Goal: Task Accomplishment & Management: Use online tool/utility

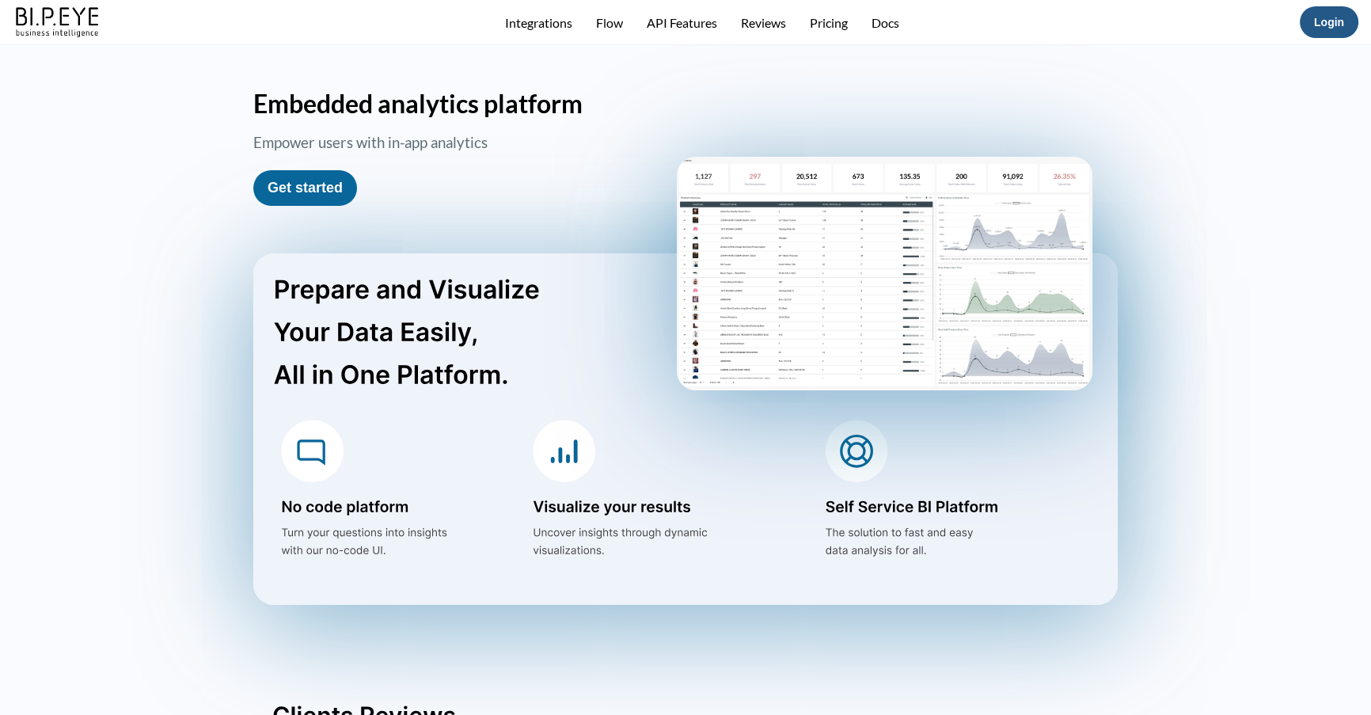
click at [1325, 23] on link "Login" at bounding box center [1329, 22] width 30 height 13
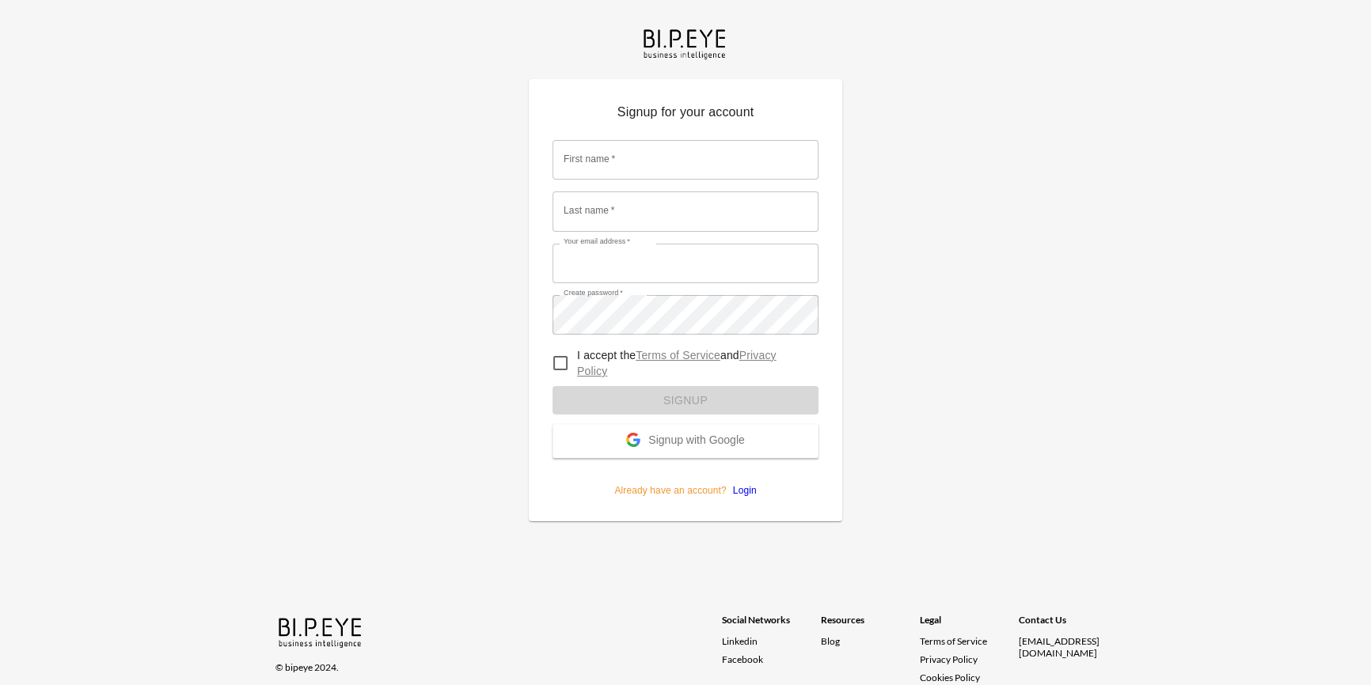
type input "[EMAIL_ADDRESS][DOMAIN_NAME]"
click at [740, 491] on form "First name   * First name   * Last name   * Last name   * Your email address   …" at bounding box center [686, 313] width 266 height 370
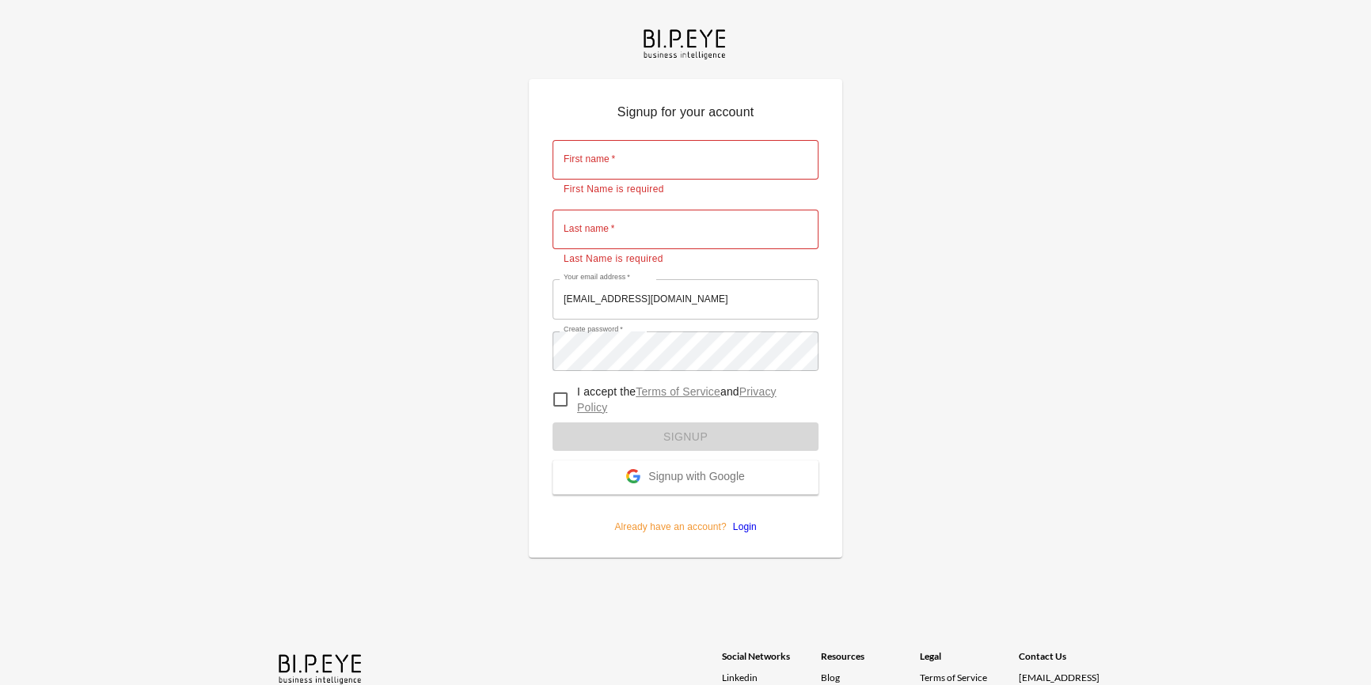
click at [742, 525] on link "Login" at bounding box center [742, 527] width 30 height 11
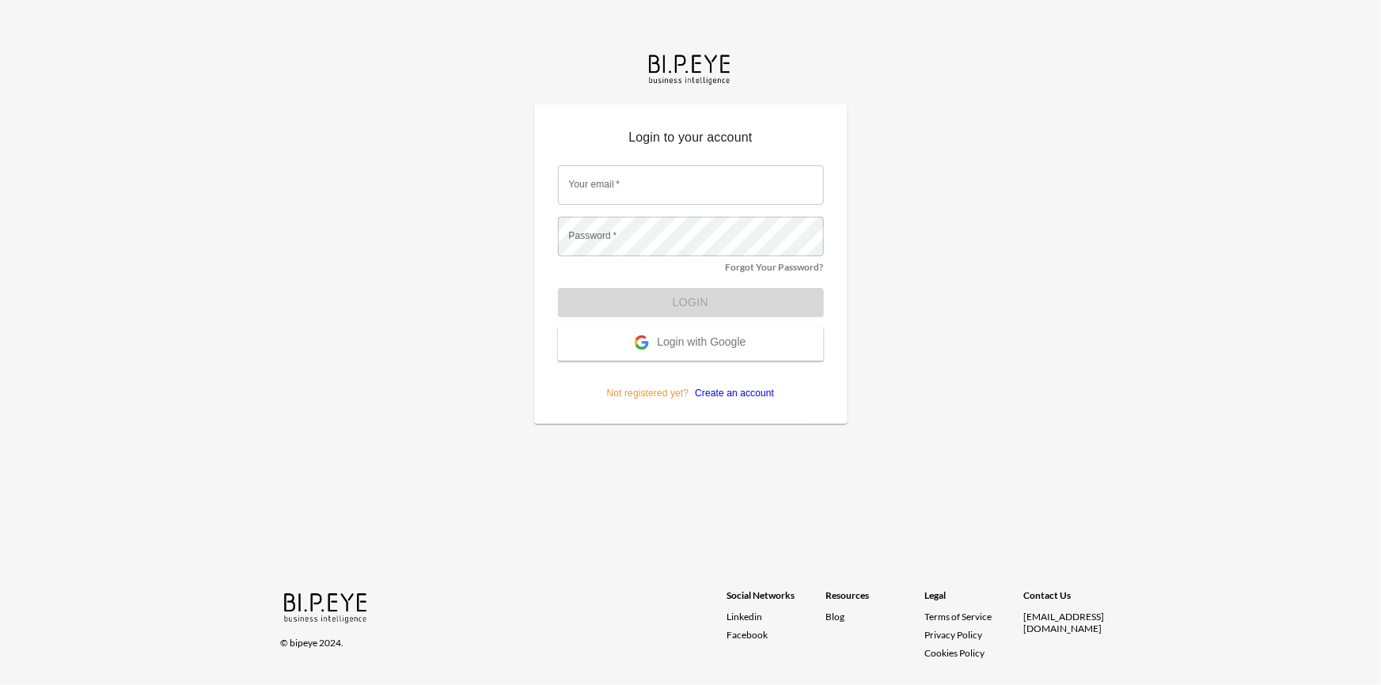
type input "[EMAIL_ADDRESS][DOMAIN_NAME]"
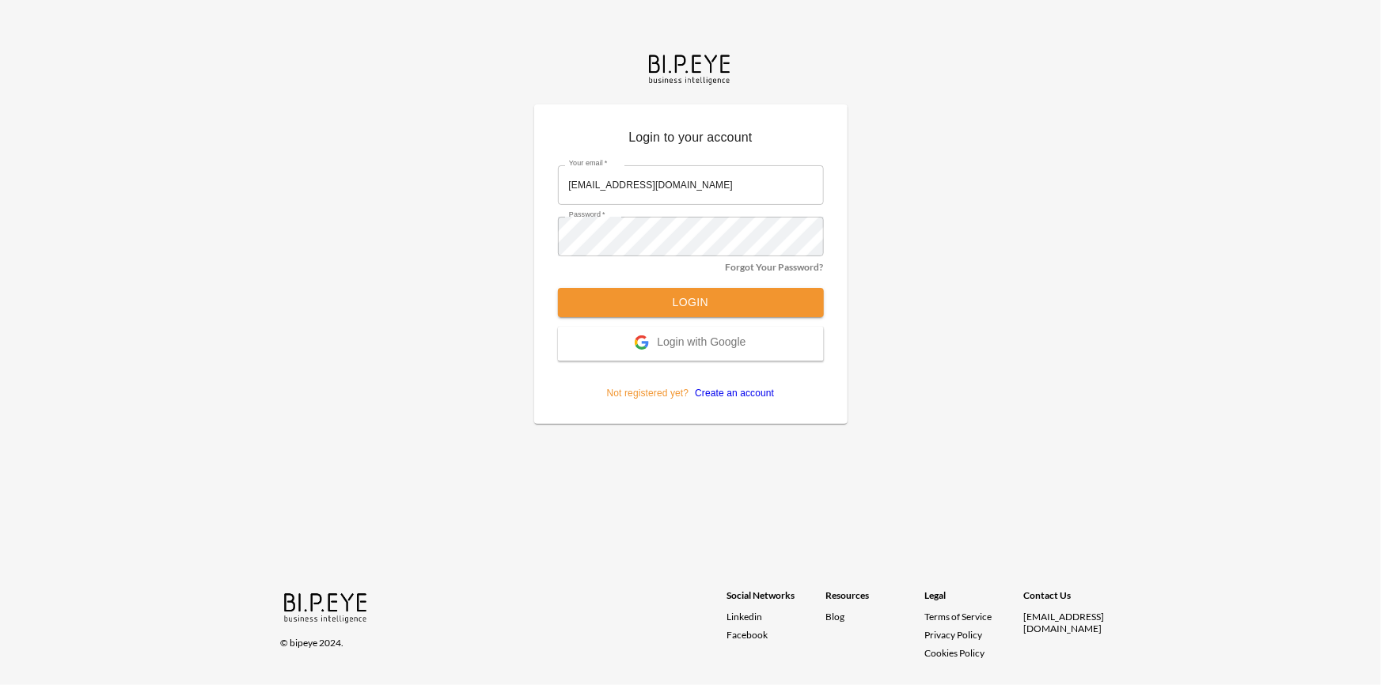
click at [666, 306] on button "Login" at bounding box center [691, 302] width 266 height 29
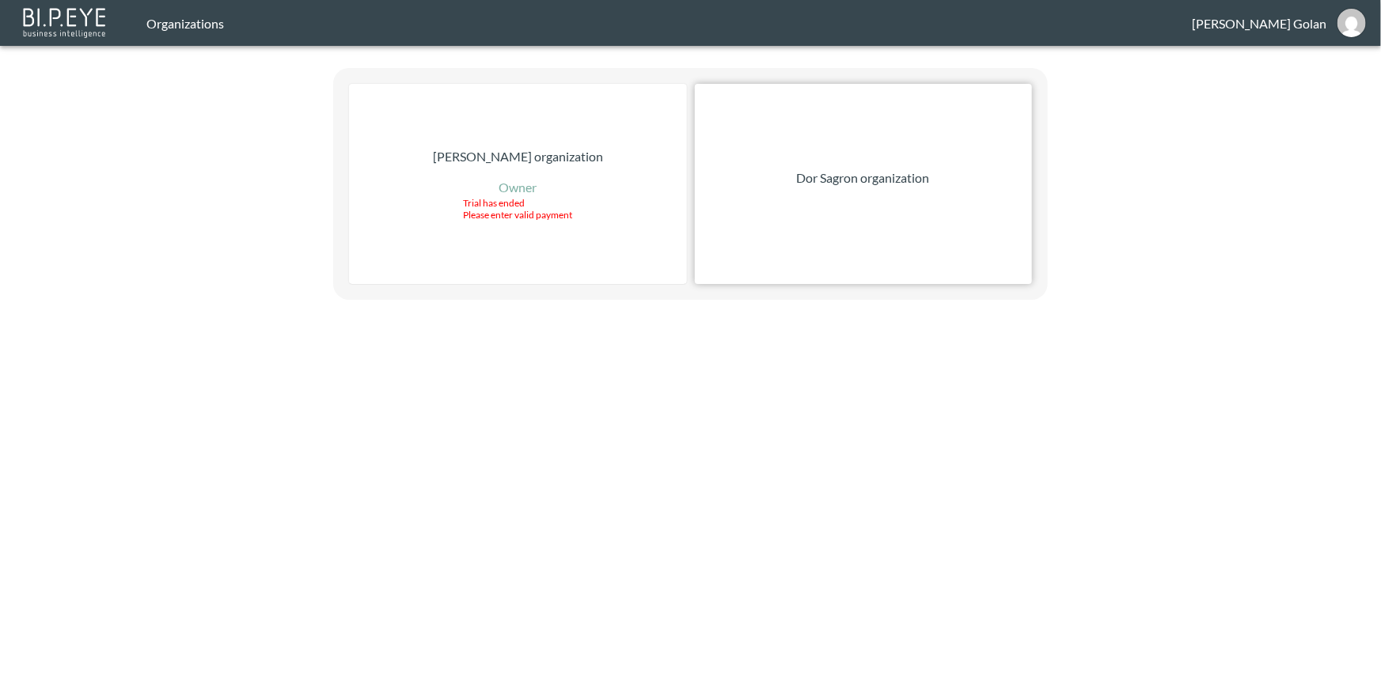
click at [880, 193] on div "Dor Sagron organization" at bounding box center [863, 184] width 337 height 200
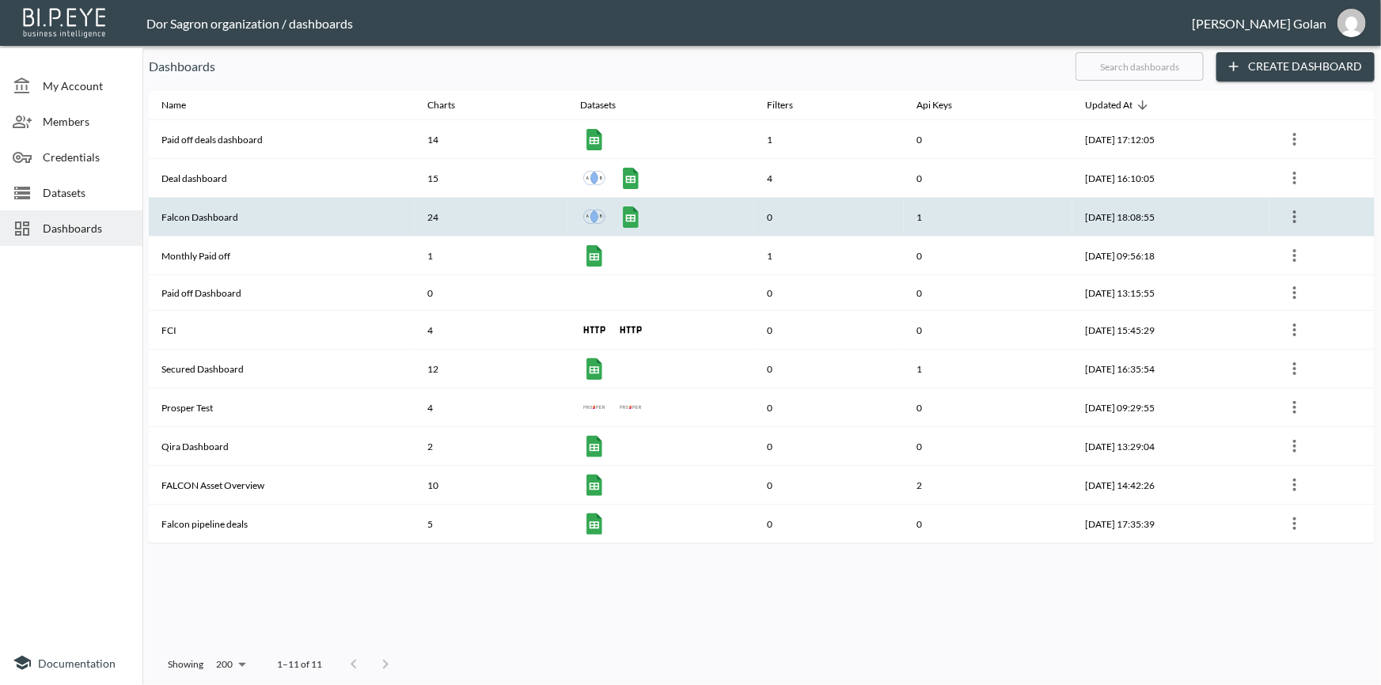
click at [199, 214] on th "Falcon Dashboard" at bounding box center [282, 217] width 266 height 39
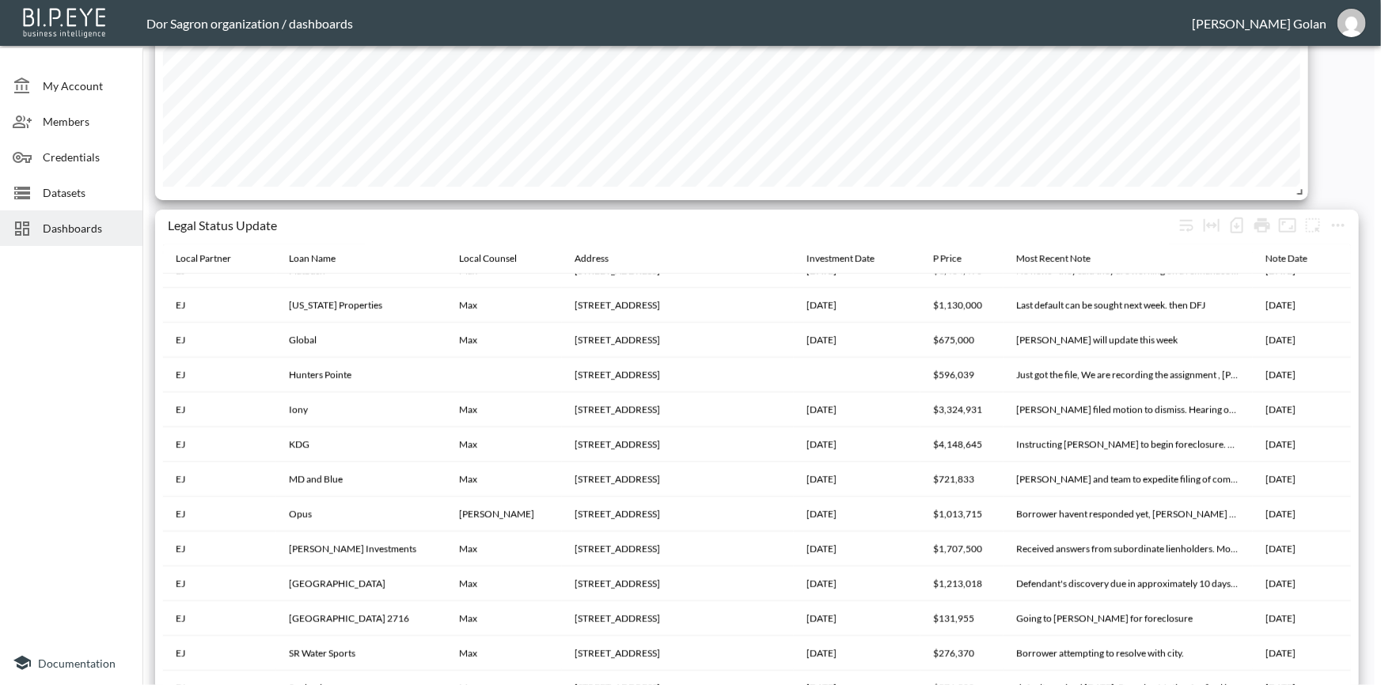
scroll to position [3404, 0]
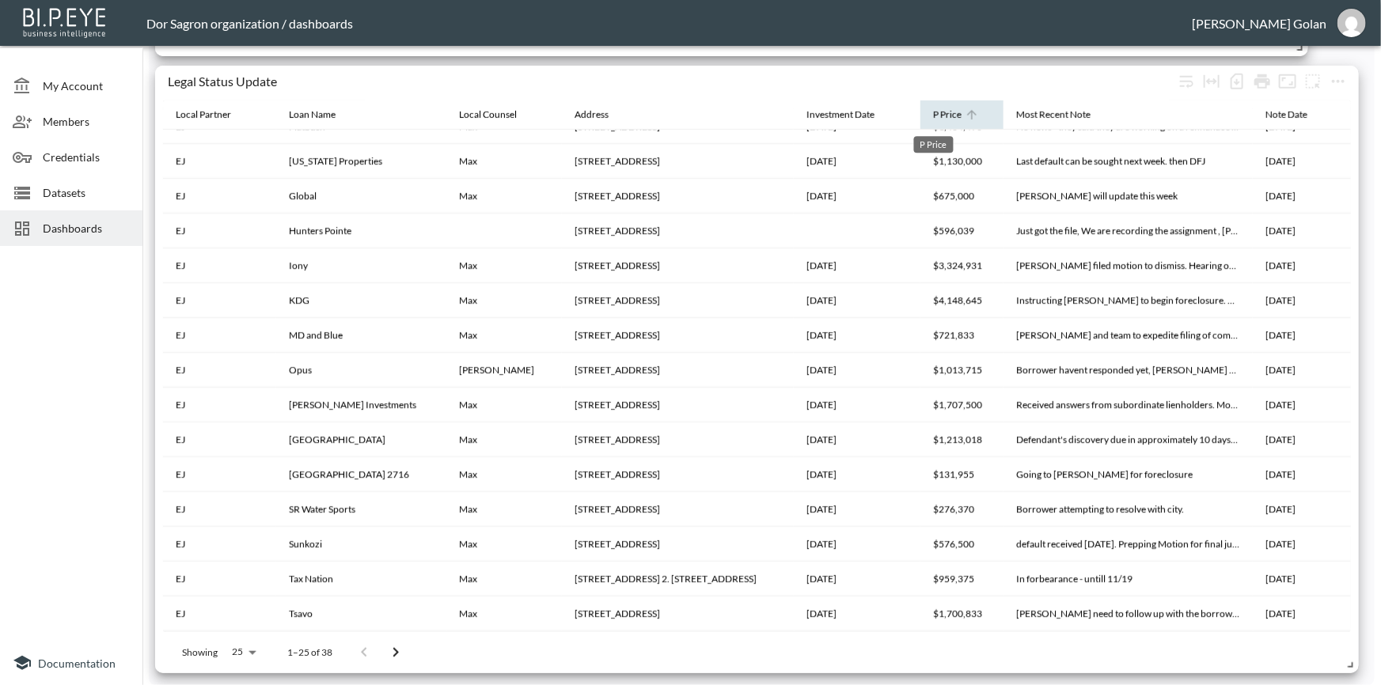
click at [933, 115] on div "P Price" at bounding box center [947, 114] width 28 height 19
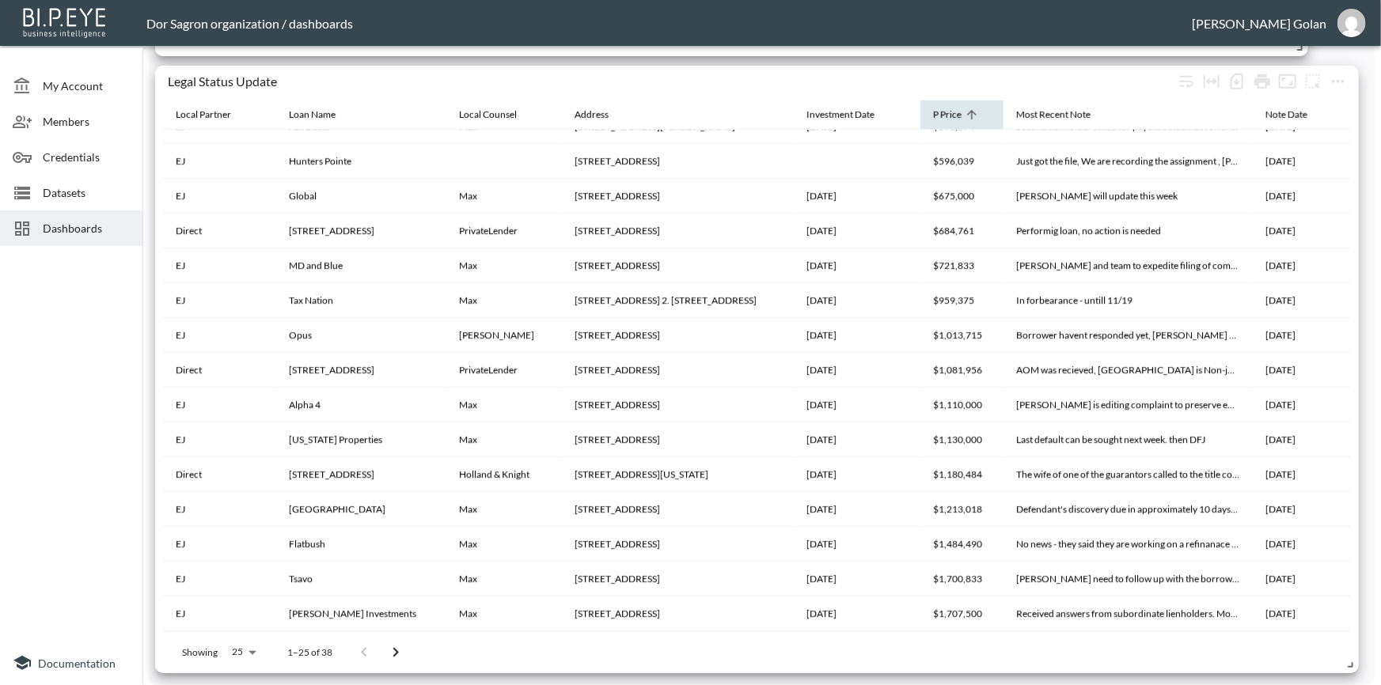
click at [934, 113] on div "P Price" at bounding box center [947, 114] width 28 height 19
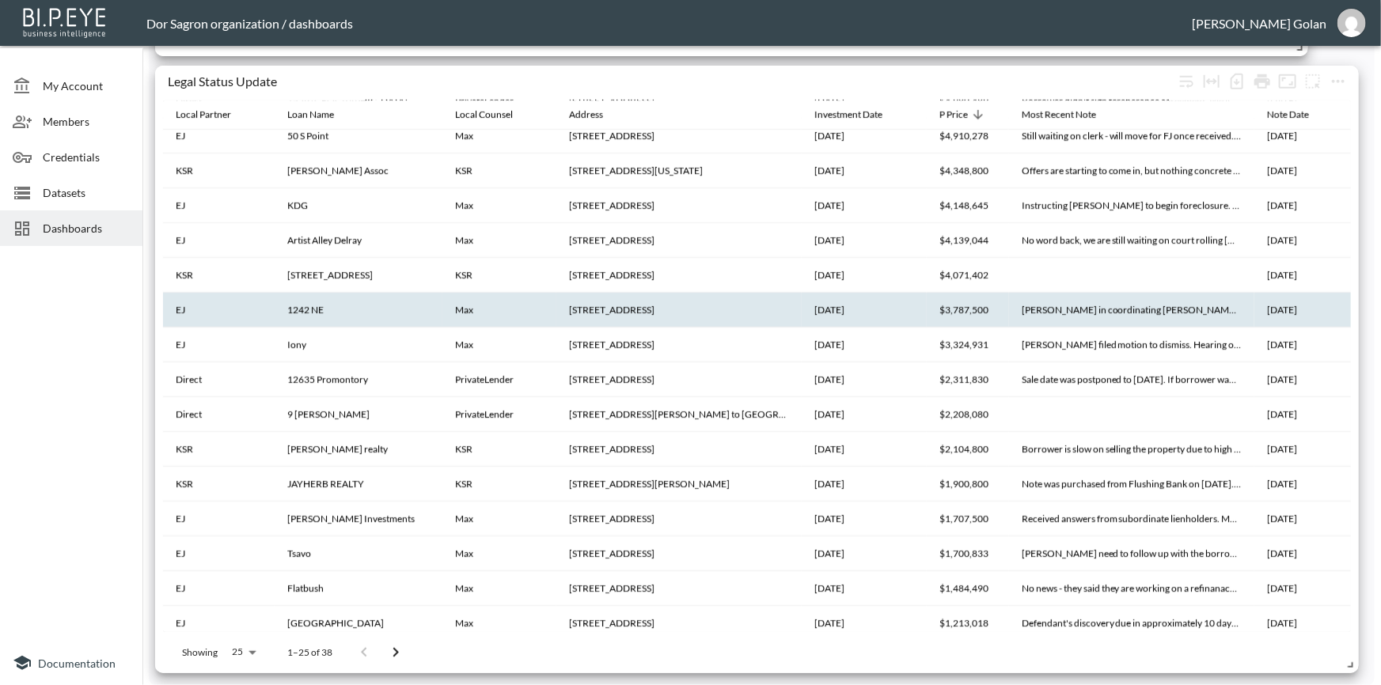
scroll to position [0, 0]
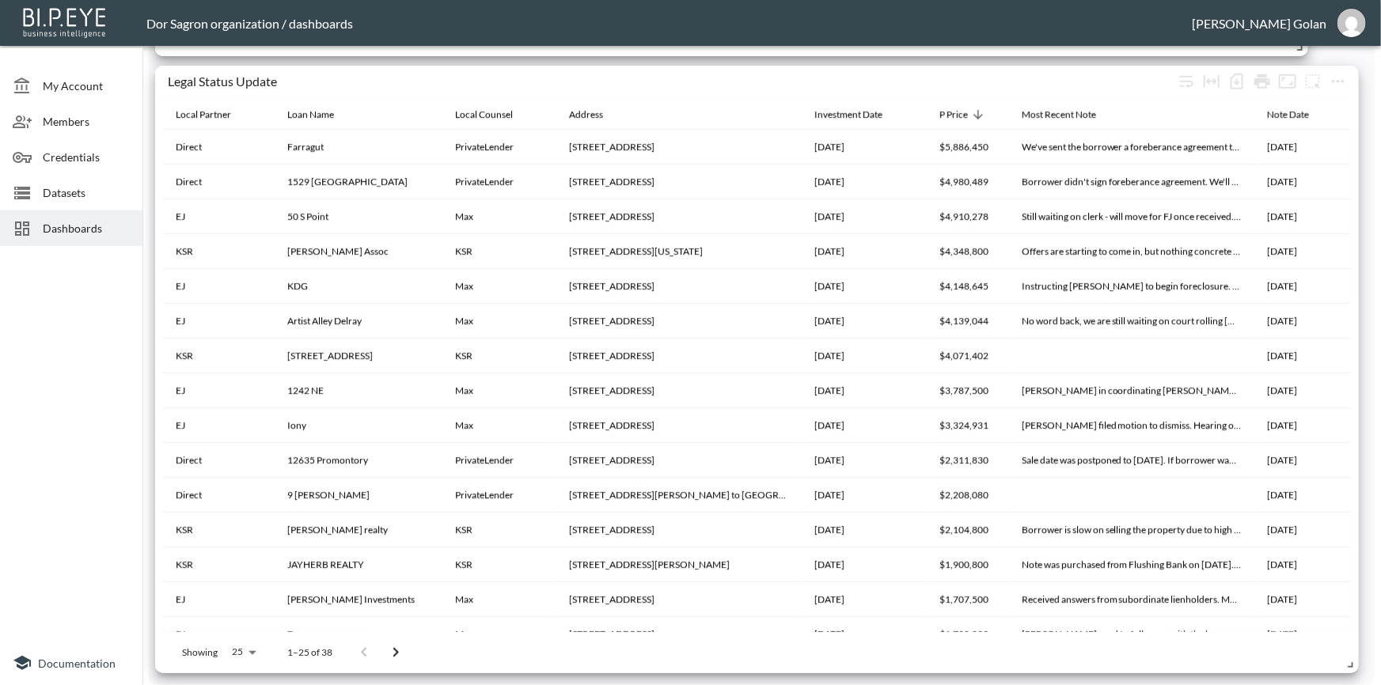
click at [391, 656] on icon "Go to next page" at bounding box center [395, 653] width 19 height 19
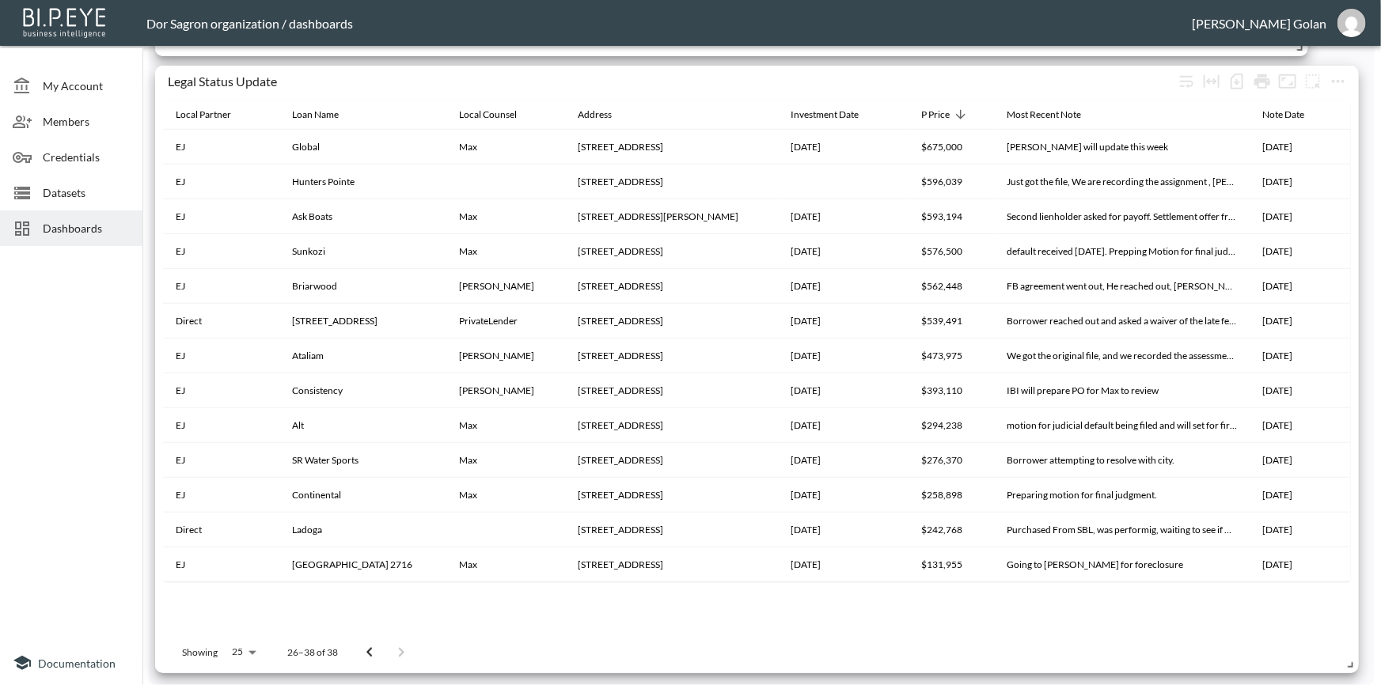
click at [372, 657] on icon "Go to previous page" at bounding box center [369, 653] width 19 height 19
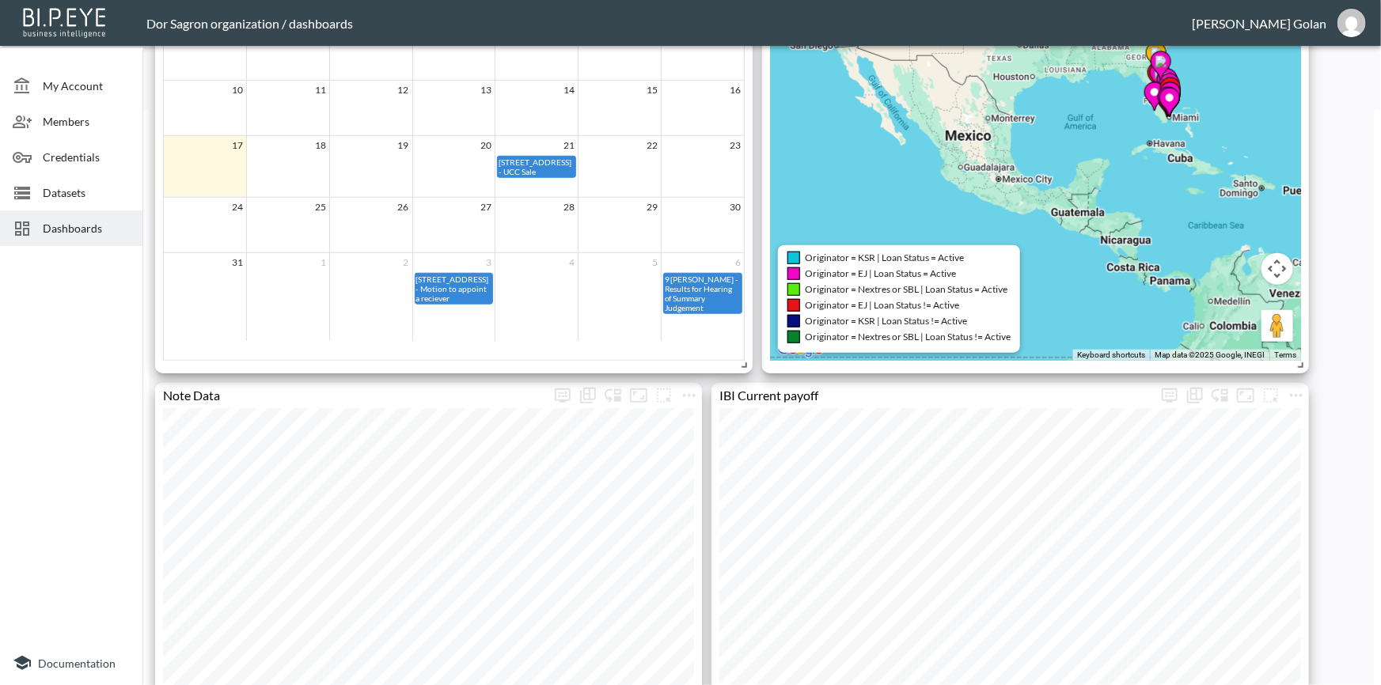
scroll to position [863, 0]
